Goal: Task Accomplishment & Management: Use online tool/utility

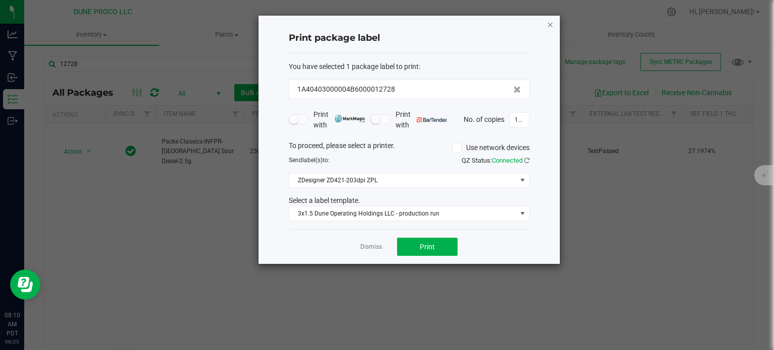
click at [547, 22] on icon "button" at bounding box center [549, 24] width 7 height 12
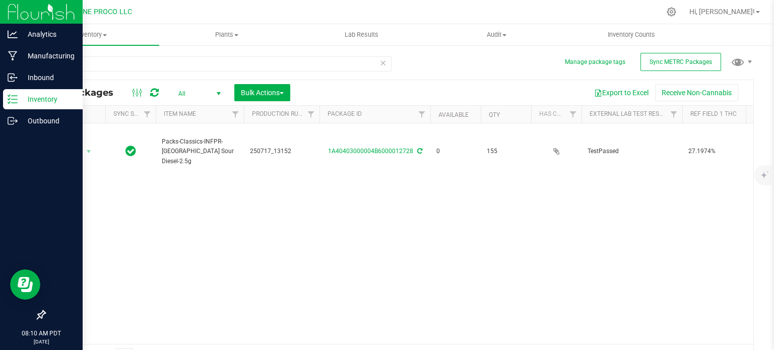
click at [8, 104] on div "Inventory" at bounding box center [43, 99] width 80 height 20
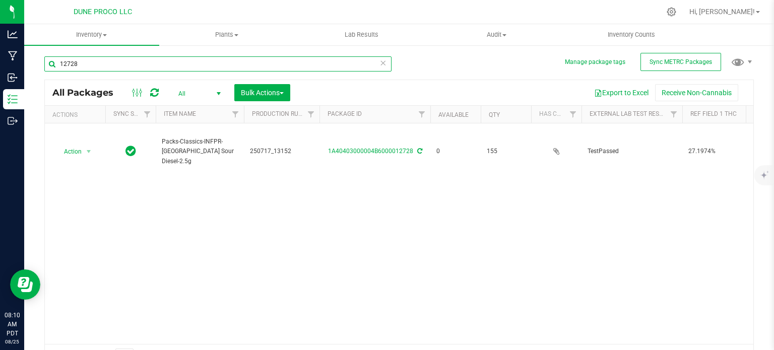
click at [91, 61] on input "12728" at bounding box center [217, 63] width 347 height 15
type input "12731"
